Goal: Task Accomplishment & Management: Manage account settings

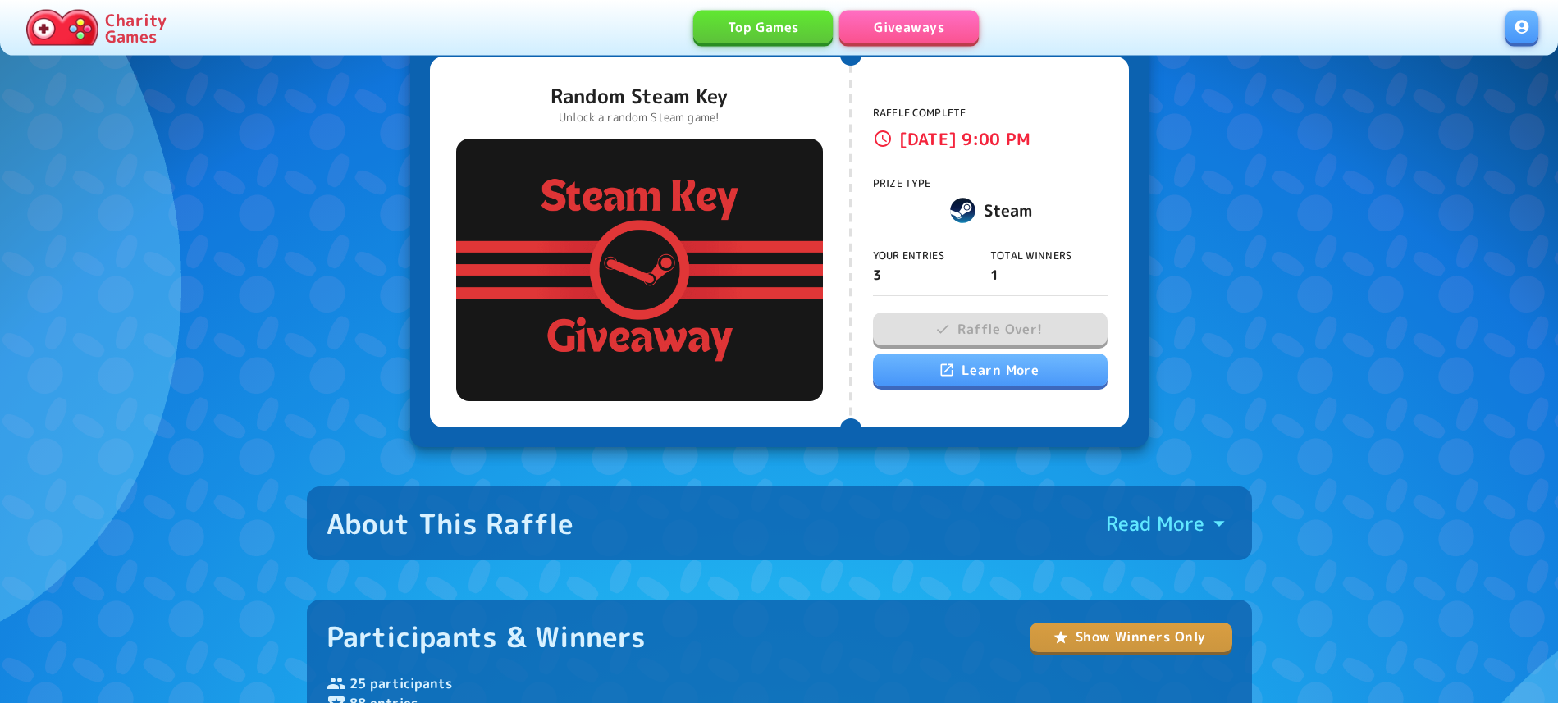
scroll to position [84, 0]
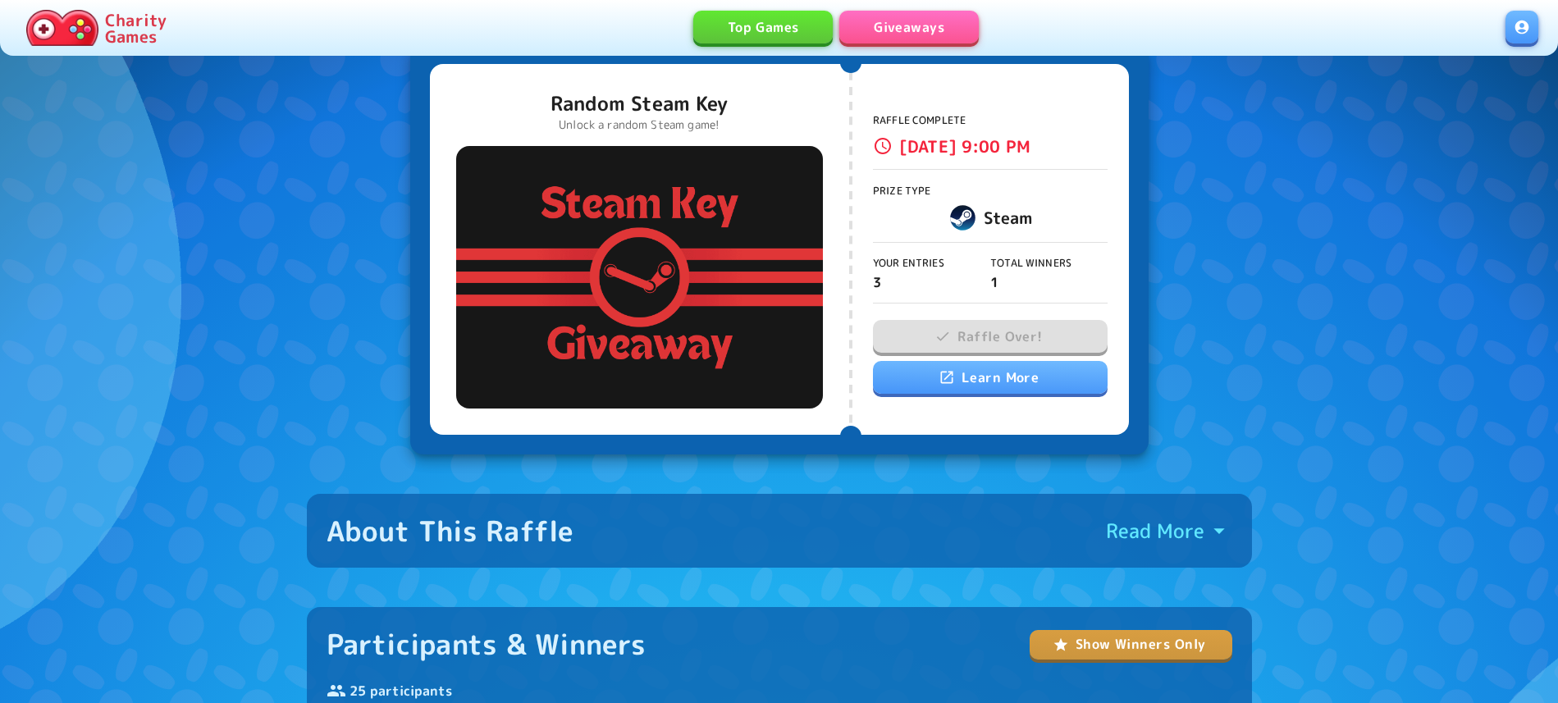
click at [1505, 29] on div "Charity Games Top Games Giveaways" at bounding box center [779, 28] width 1558 height 56
click at [1521, 32] on link at bounding box center [1522, 27] width 33 height 33
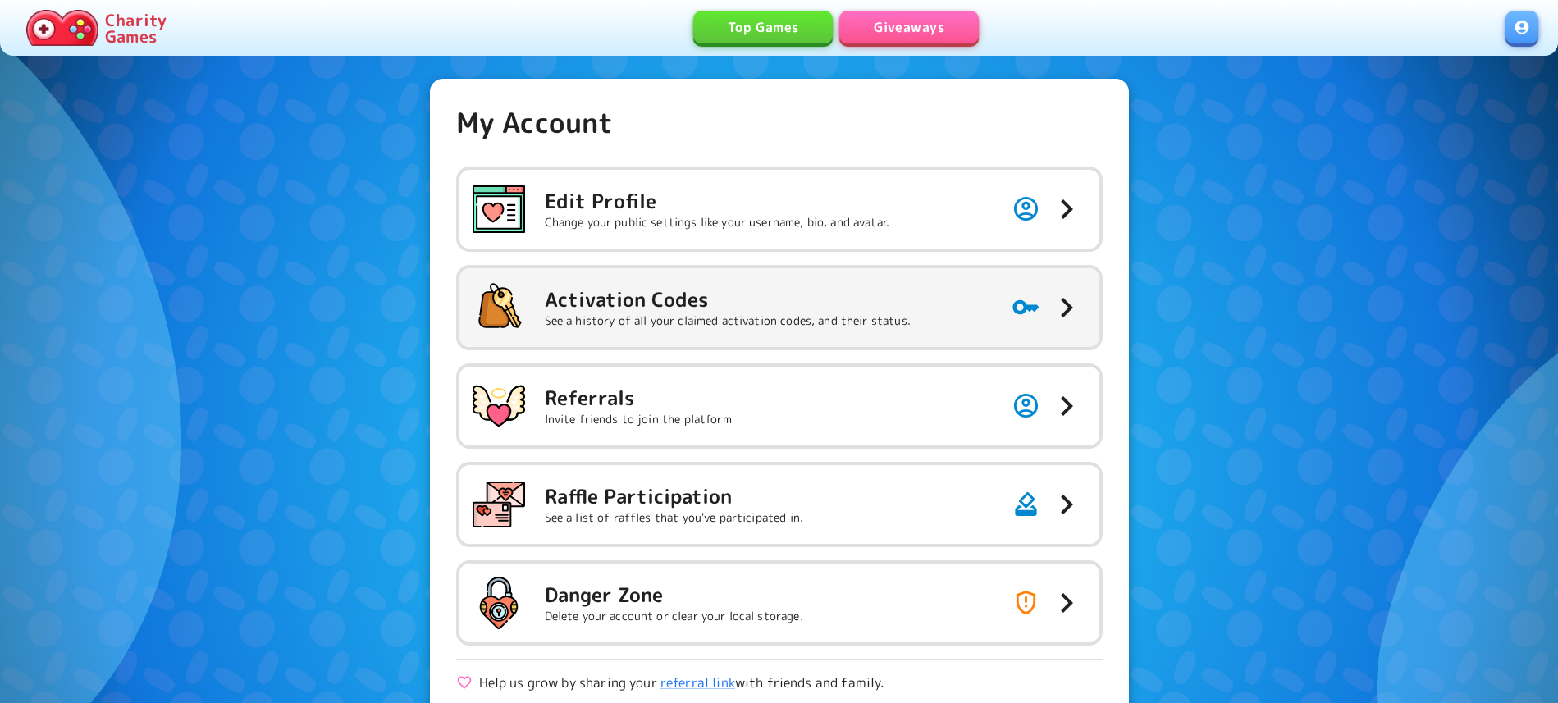
click at [711, 303] on h5 "Activation Codes" at bounding box center [728, 299] width 366 height 26
